Goal: Information Seeking & Learning: Learn about a topic

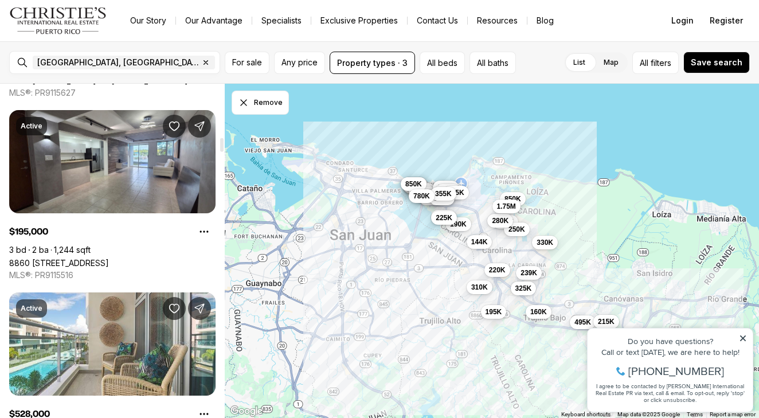
scroll to position [1309, 0]
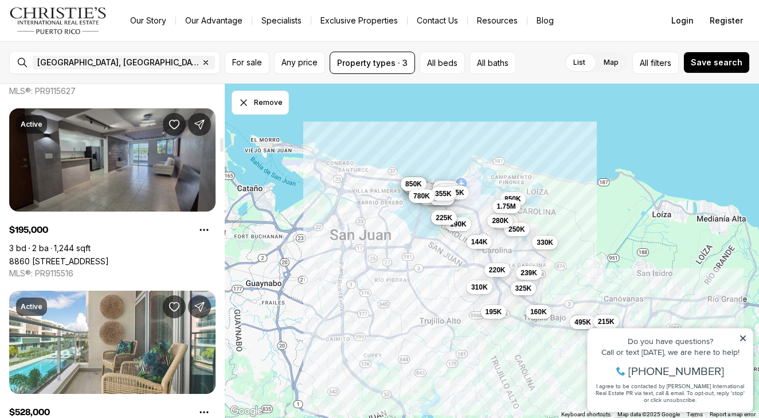
click at [109, 256] on link "8860 [STREET_ADDRESS]" at bounding box center [59, 261] width 100 height 10
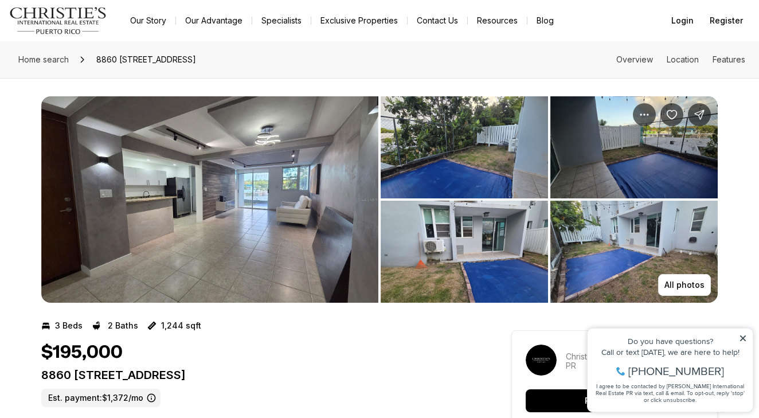
click at [448, 134] on img "View image gallery" at bounding box center [463, 147] width 167 height 102
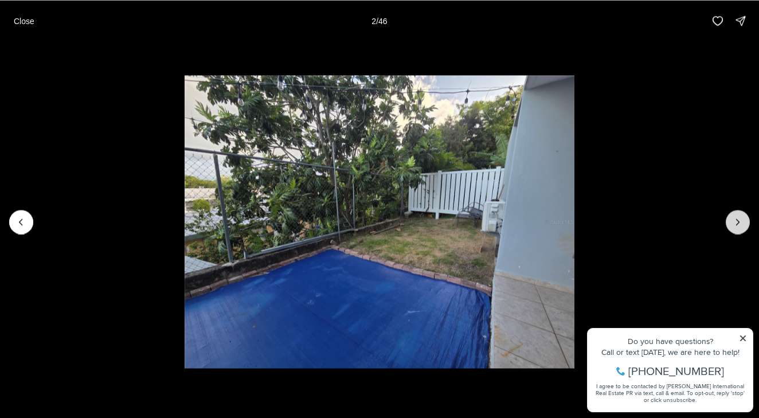
click at [748, 221] on button "Next slide" at bounding box center [737, 222] width 24 height 24
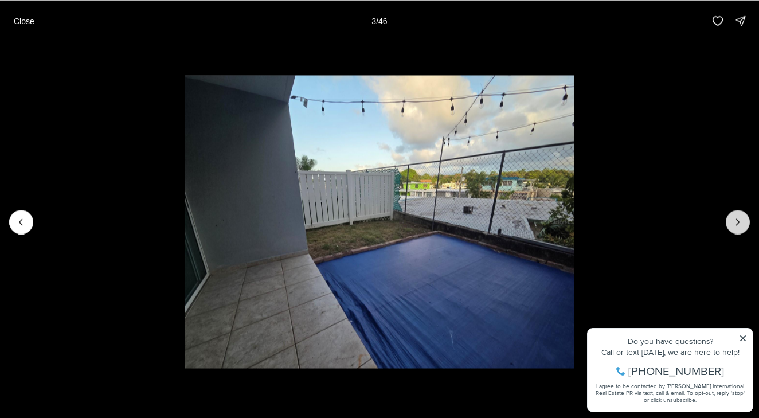
click at [748, 221] on button "Next slide" at bounding box center [737, 222] width 24 height 24
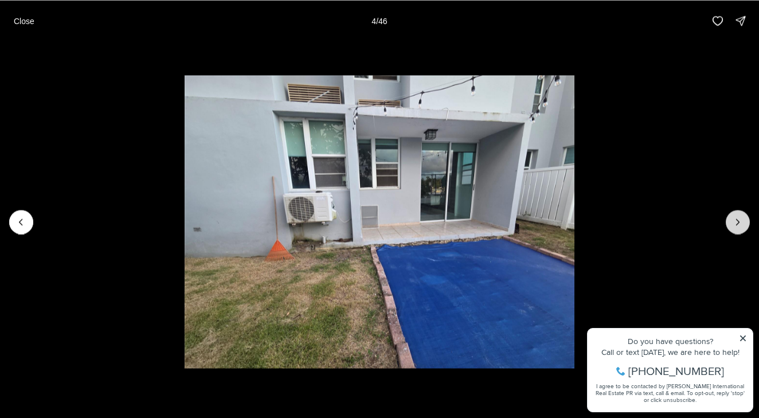
click at [748, 221] on button "Next slide" at bounding box center [737, 222] width 24 height 24
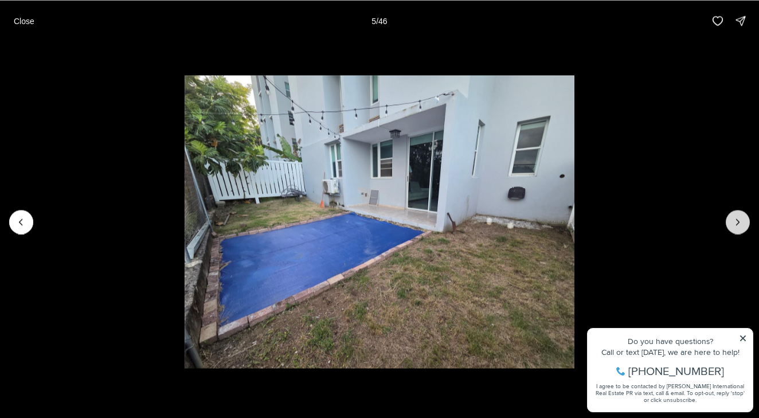
click at [748, 221] on button "Next slide" at bounding box center [737, 222] width 24 height 24
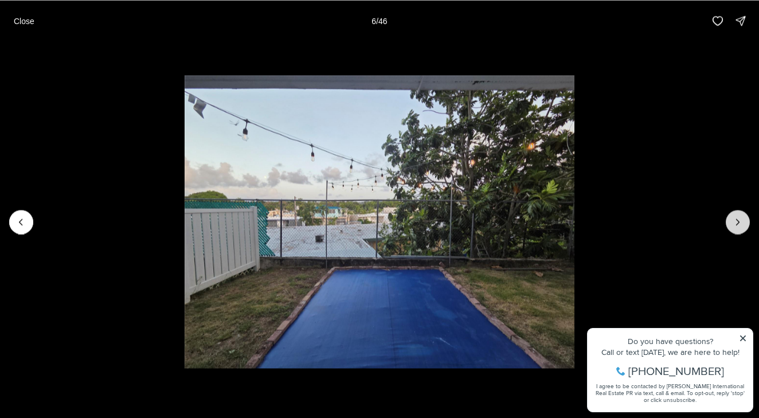
click at [748, 221] on button "Next slide" at bounding box center [737, 222] width 24 height 24
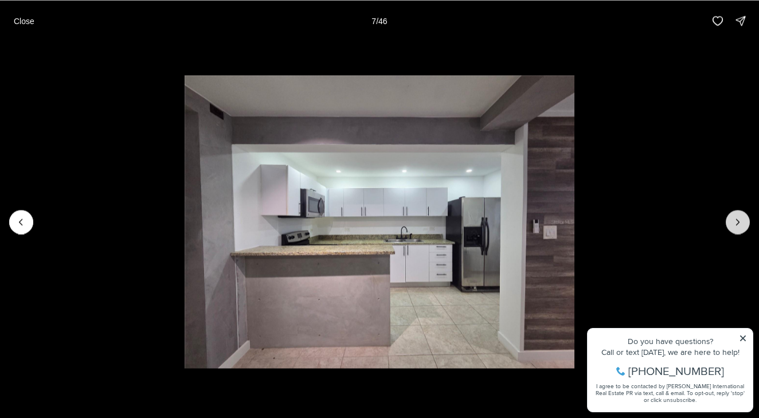
click at [748, 221] on button "Next slide" at bounding box center [737, 222] width 24 height 24
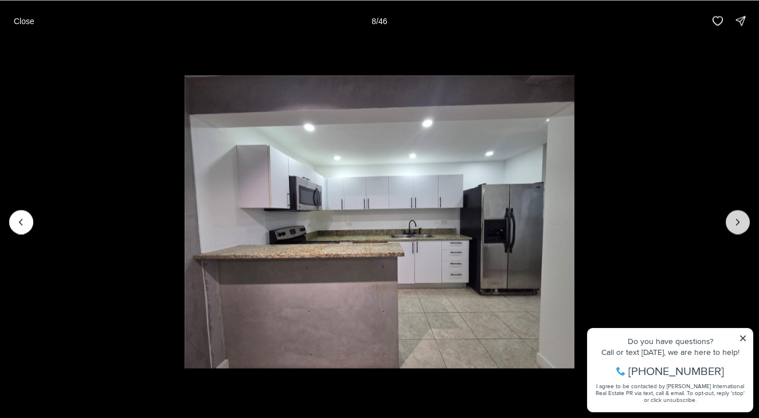
click at [748, 221] on button "Next slide" at bounding box center [737, 222] width 24 height 24
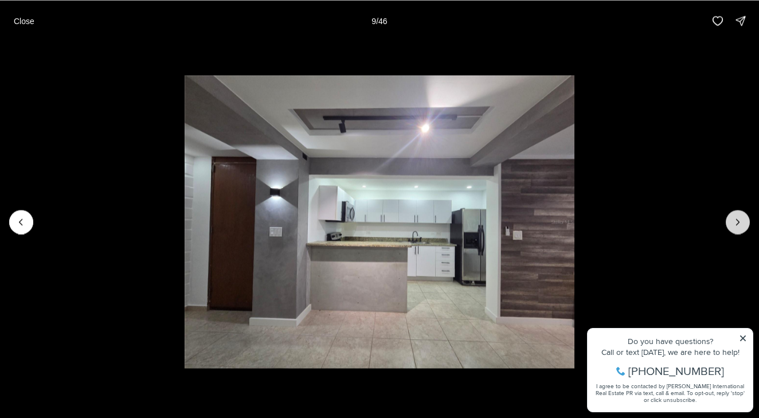
click at [748, 221] on button "Next slide" at bounding box center [737, 222] width 24 height 24
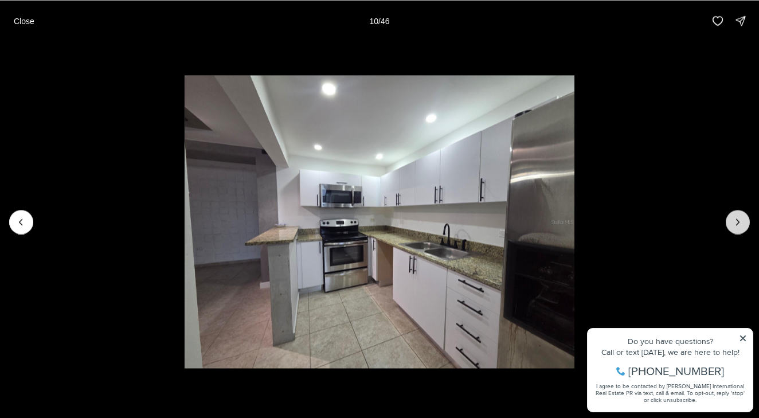
click at [748, 221] on button "Next slide" at bounding box center [737, 222] width 24 height 24
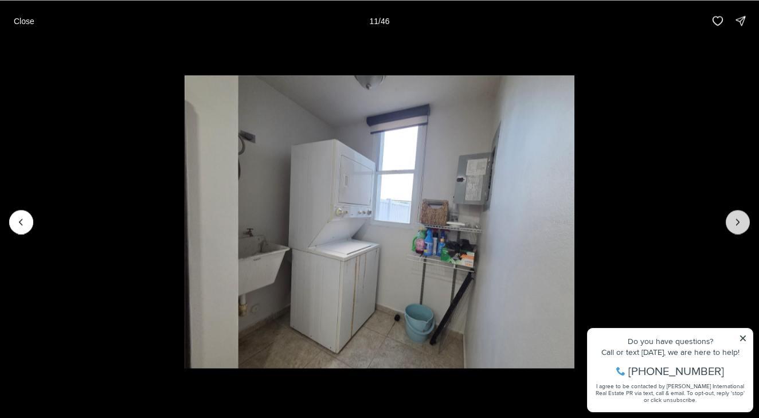
click at [748, 221] on button "Next slide" at bounding box center [737, 222] width 24 height 24
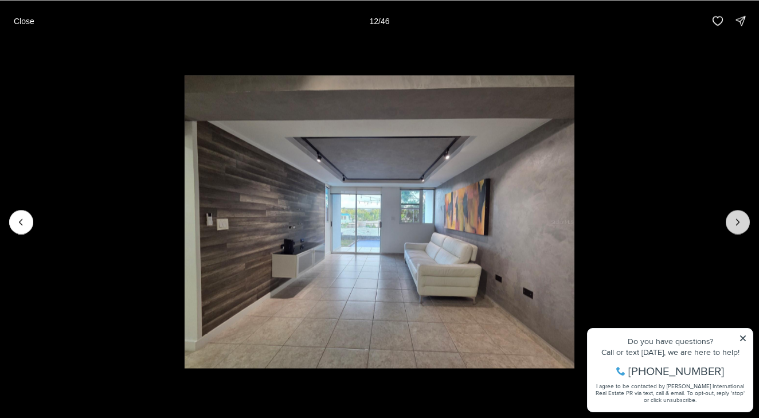
click at [748, 221] on button "Next slide" at bounding box center [737, 222] width 24 height 24
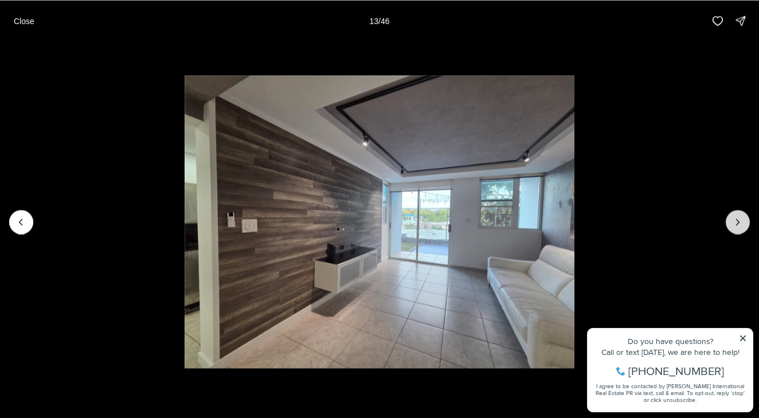
click at [748, 221] on button "Next slide" at bounding box center [737, 222] width 24 height 24
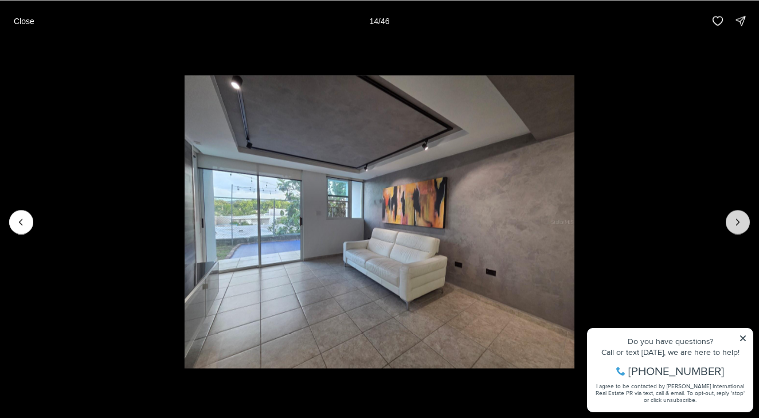
click at [748, 221] on button "Next slide" at bounding box center [737, 222] width 24 height 24
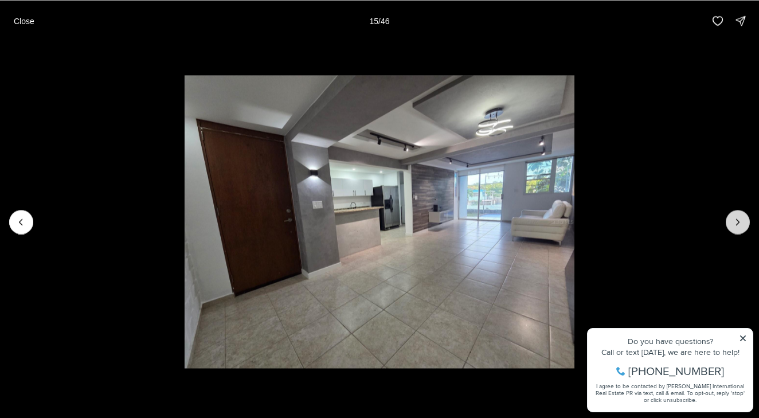
click at [748, 221] on button "Next slide" at bounding box center [737, 222] width 24 height 24
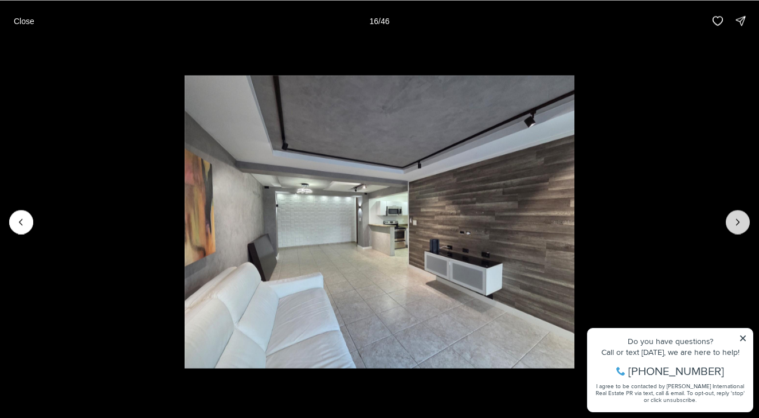
click at [748, 220] on button "Next slide" at bounding box center [737, 222] width 24 height 24
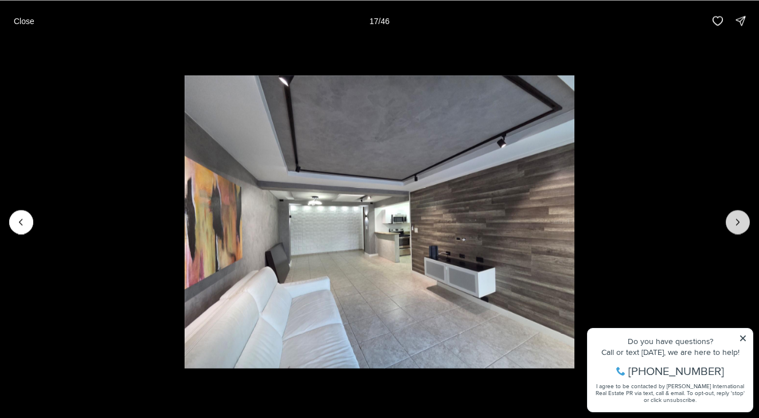
click at [748, 221] on button "Next slide" at bounding box center [737, 222] width 24 height 24
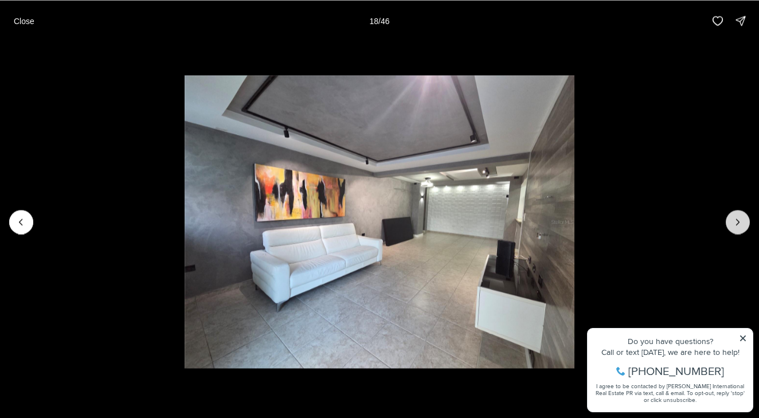
click at [748, 221] on button "Next slide" at bounding box center [737, 222] width 24 height 24
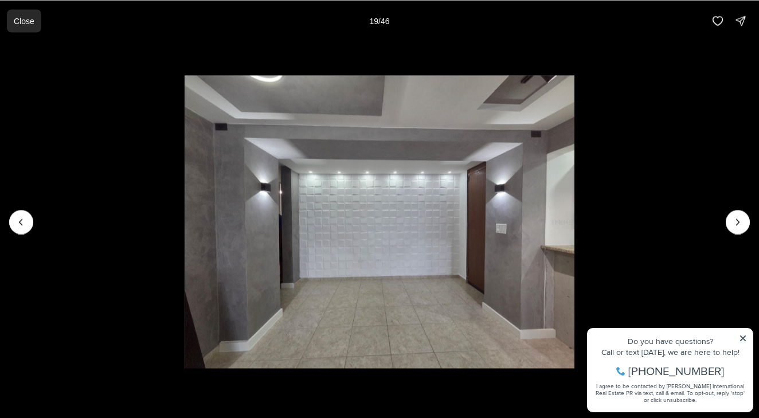
click at [29, 19] on p "Close" at bounding box center [24, 20] width 21 height 9
